Goal: Task Accomplishment & Management: Complete application form

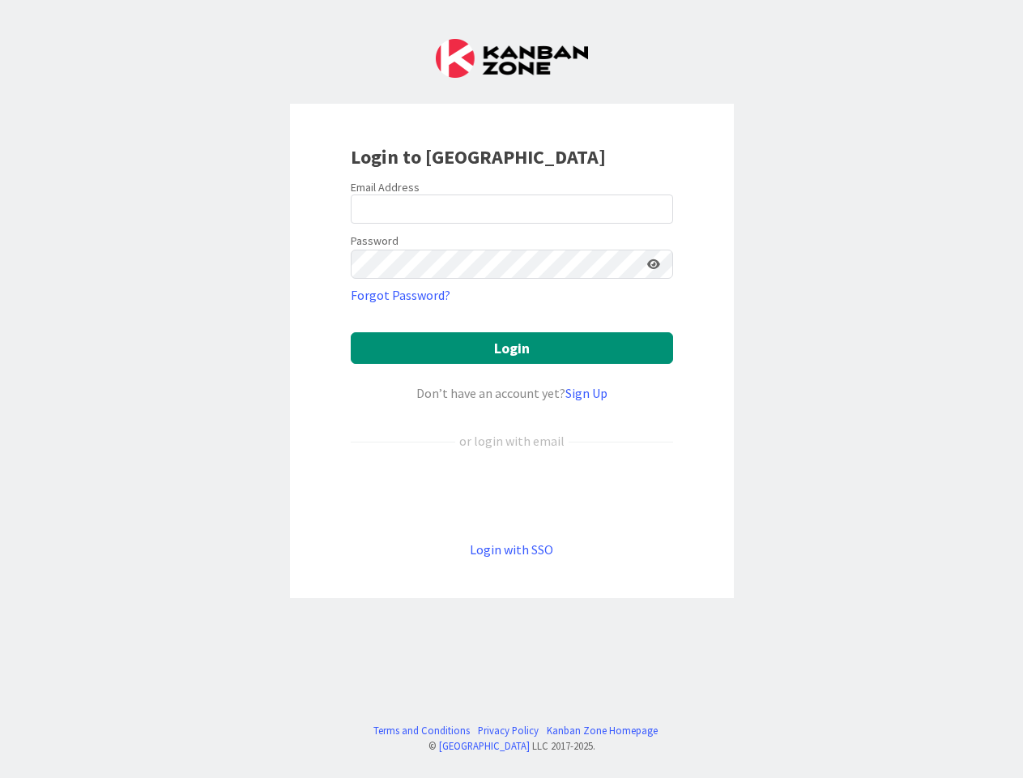
click at [511, 389] on div "Don’t have an account yet? Sign Up" at bounding box center [512, 392] width 322 height 19
click at [654, 264] on icon at bounding box center [653, 263] width 13 height 11
click at [512, 348] on button "Login" at bounding box center [512, 348] width 322 height 32
